Goal: Obtain resource: Obtain resource

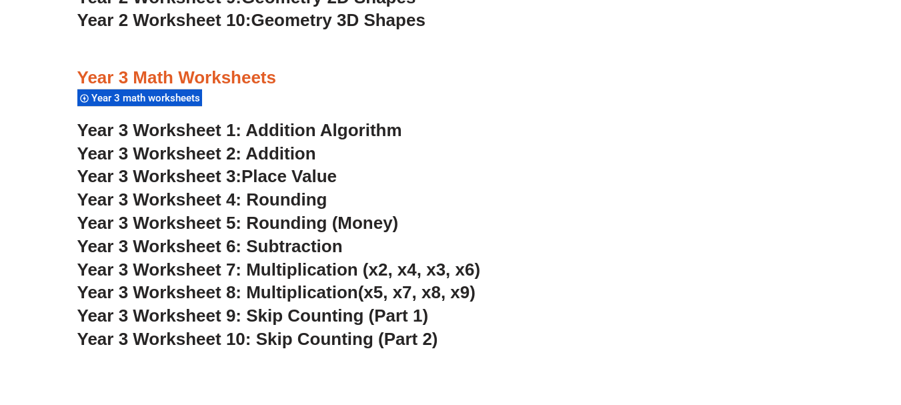
click at [305, 252] on span "Year 3 Worksheet 6: Subtraction" at bounding box center [209, 246] width 265 height 20
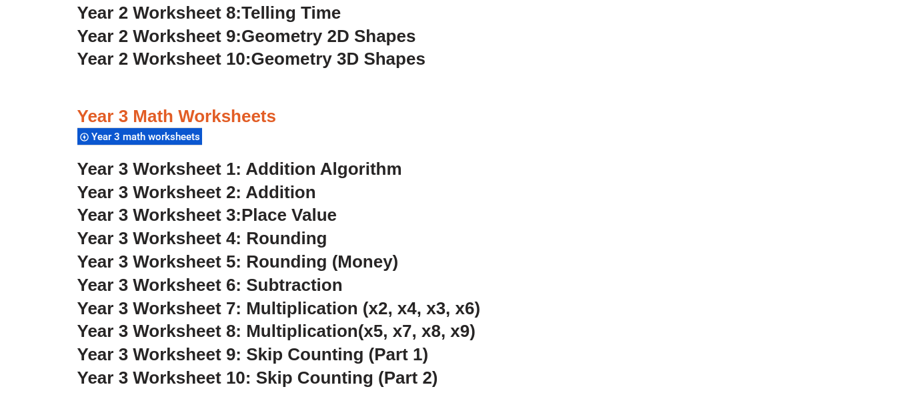
scroll to position [1771, 0]
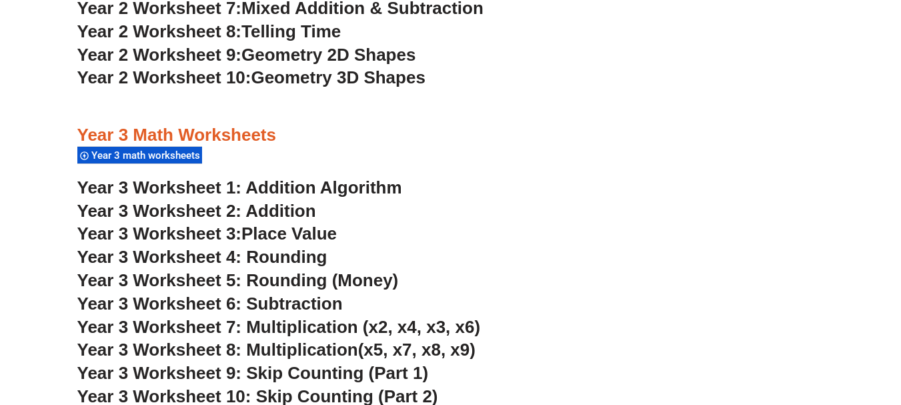
click at [347, 182] on link "Year 3 Worksheet 1: Addition Algorithm" at bounding box center [239, 187] width 325 height 20
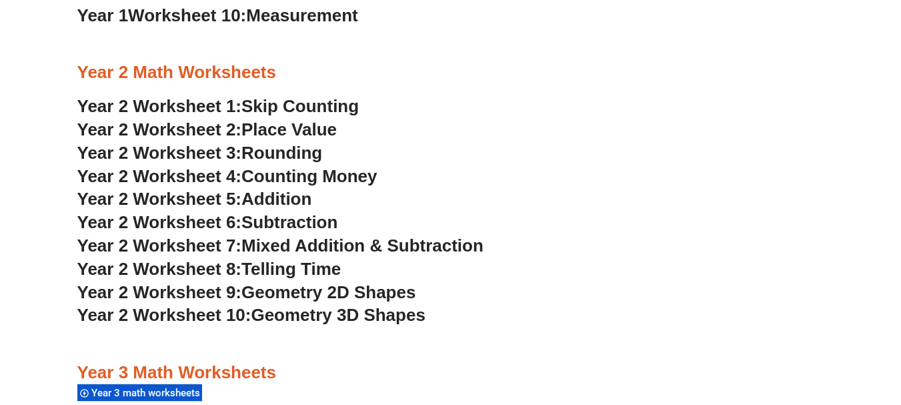
scroll to position [1531, 0]
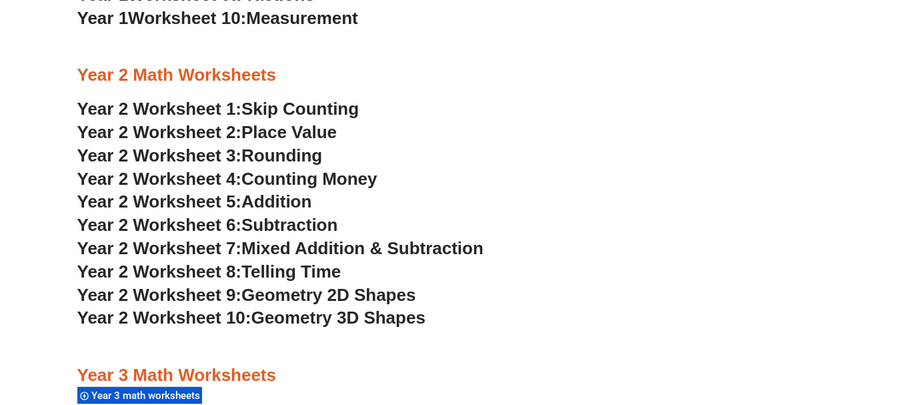
click at [323, 241] on span "Mixed Addition & Subtraction" at bounding box center [362, 248] width 242 height 20
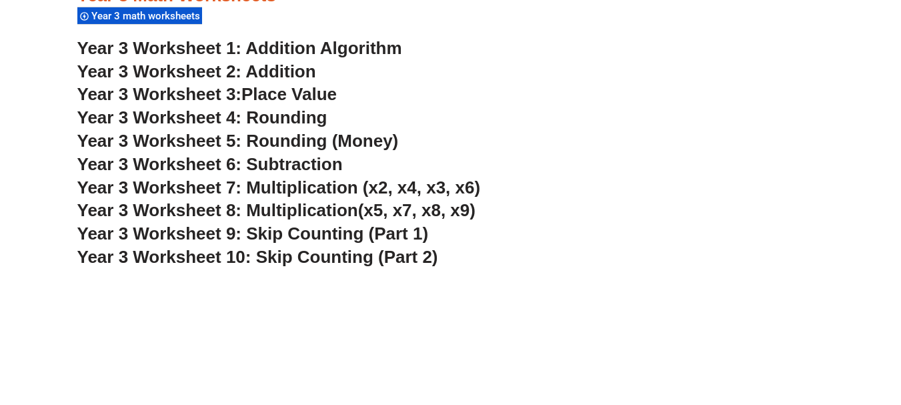
scroll to position [1926, 0]
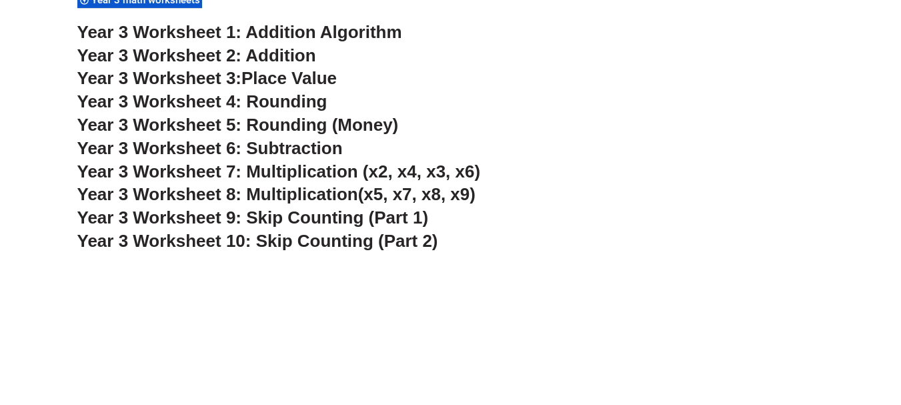
click at [305, 179] on span "Year 3 Worksheet 7: Multiplication (x2, x4, x3, x6)" at bounding box center [278, 171] width 403 height 20
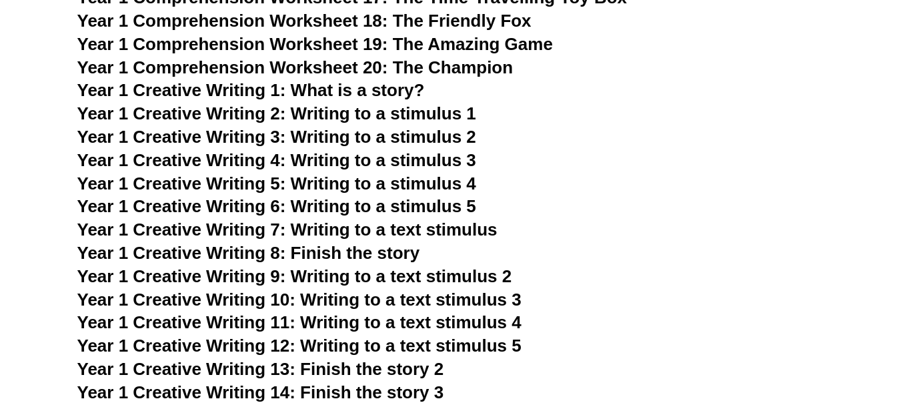
scroll to position [2146, 0]
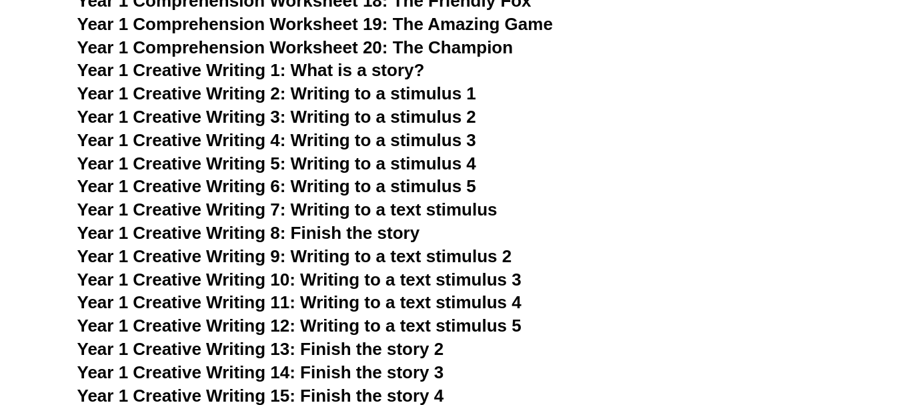
click at [416, 97] on span "Year 1 Creative Writing 2: Writing to a stimulus 1" at bounding box center [276, 93] width 399 height 20
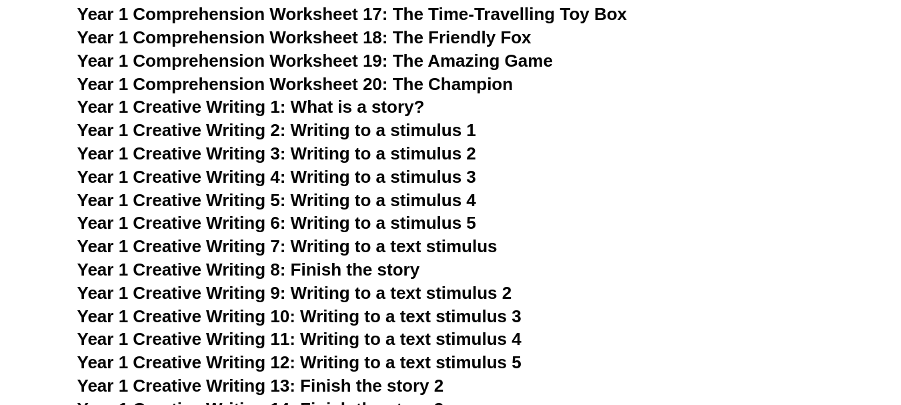
scroll to position [2111, 0]
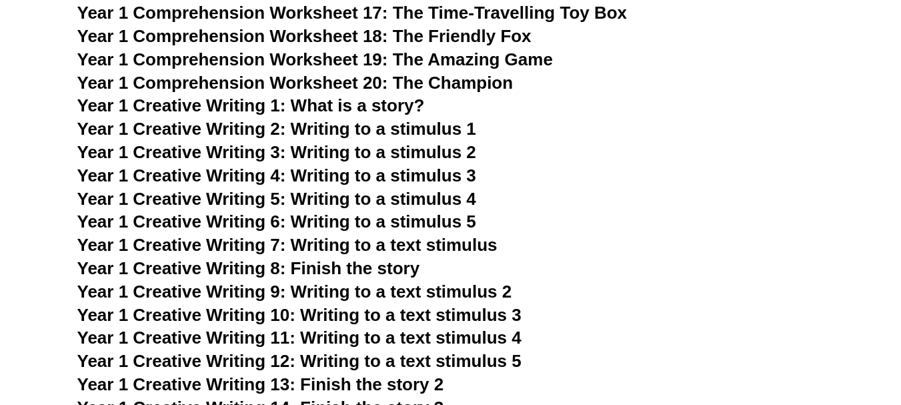
click at [506, 43] on span "Year 1 Comprehension Worksheet 18: The Friendly Fox" at bounding box center [304, 36] width 454 height 20
click at [601, 153] on h3 "Year 1 Creative Writing 3: Writing to a stimulus 2" at bounding box center [450, 152] width 747 height 23
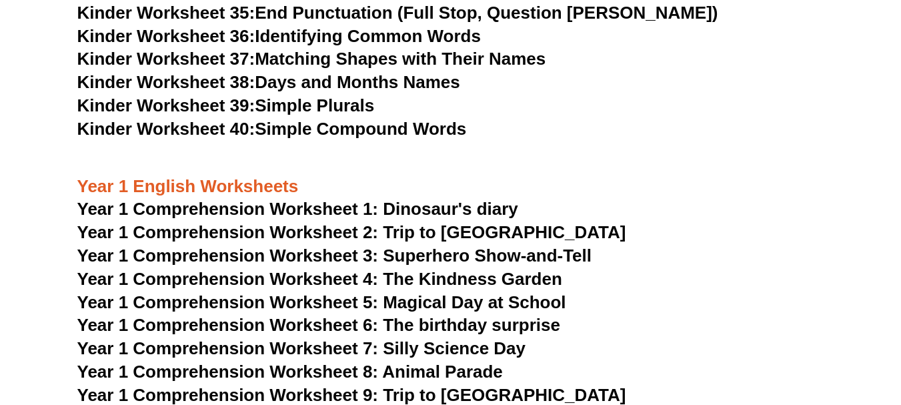
scroll to position [1546, 0]
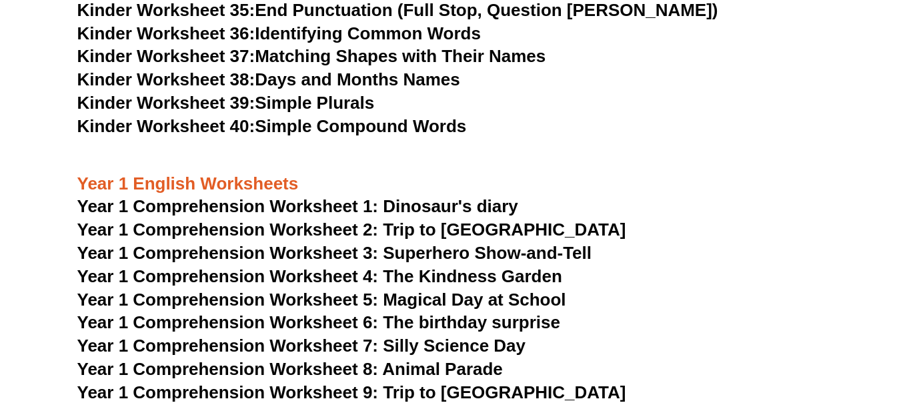
click at [394, 199] on span "Year 1 Comprehension Worksheet 1: Dinosaur's diary" at bounding box center [297, 206] width 441 height 20
